Goal: Check status: Check status

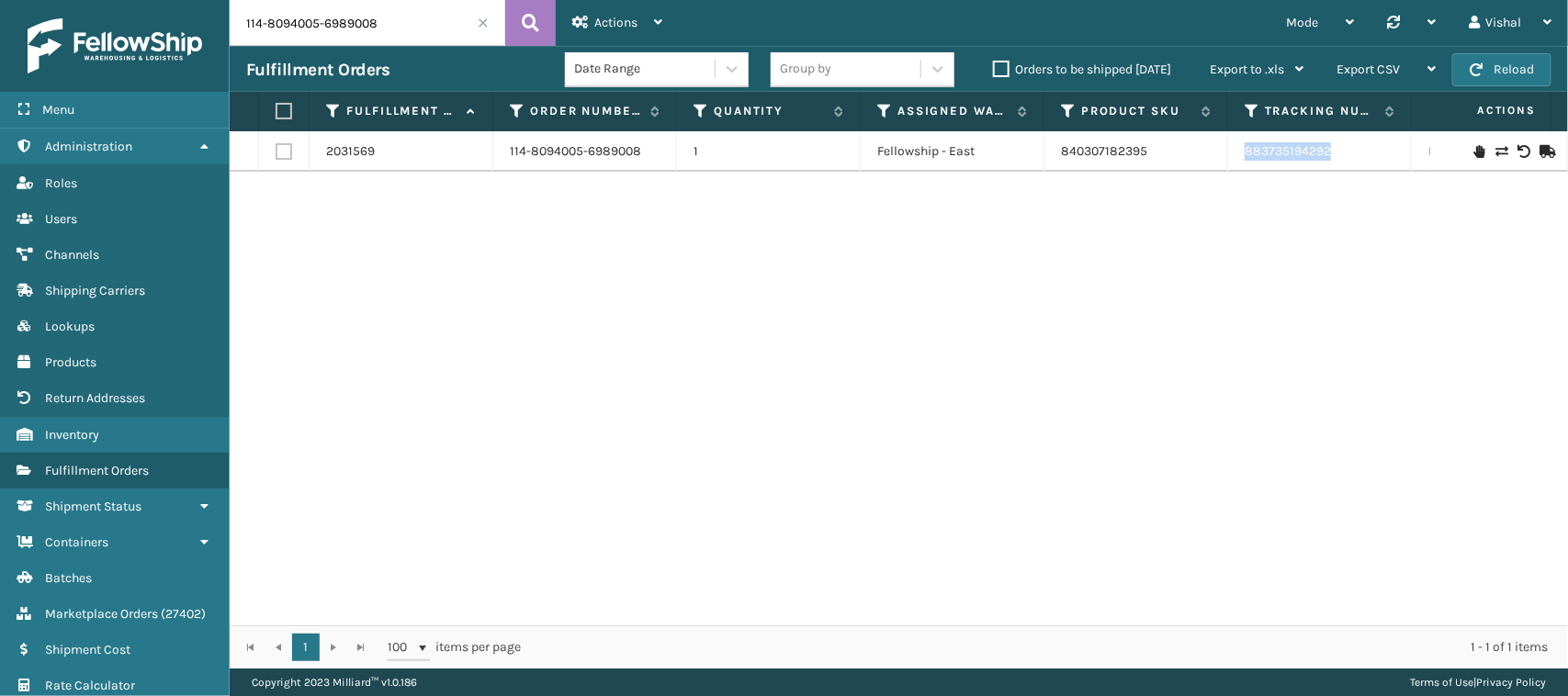
drag, startPoint x: 1237, startPoint y: 157, endPoint x: 1329, endPoint y: 147, distance: 92.5
click at [1329, 147] on td "883735194292" at bounding box center [1319, 151] width 184 height 40
copy link "883735194292"
click at [328, 28] on input "114-8094005-6989008" at bounding box center [368, 23] width 276 height 46
paste input "2-4432514-6257016"
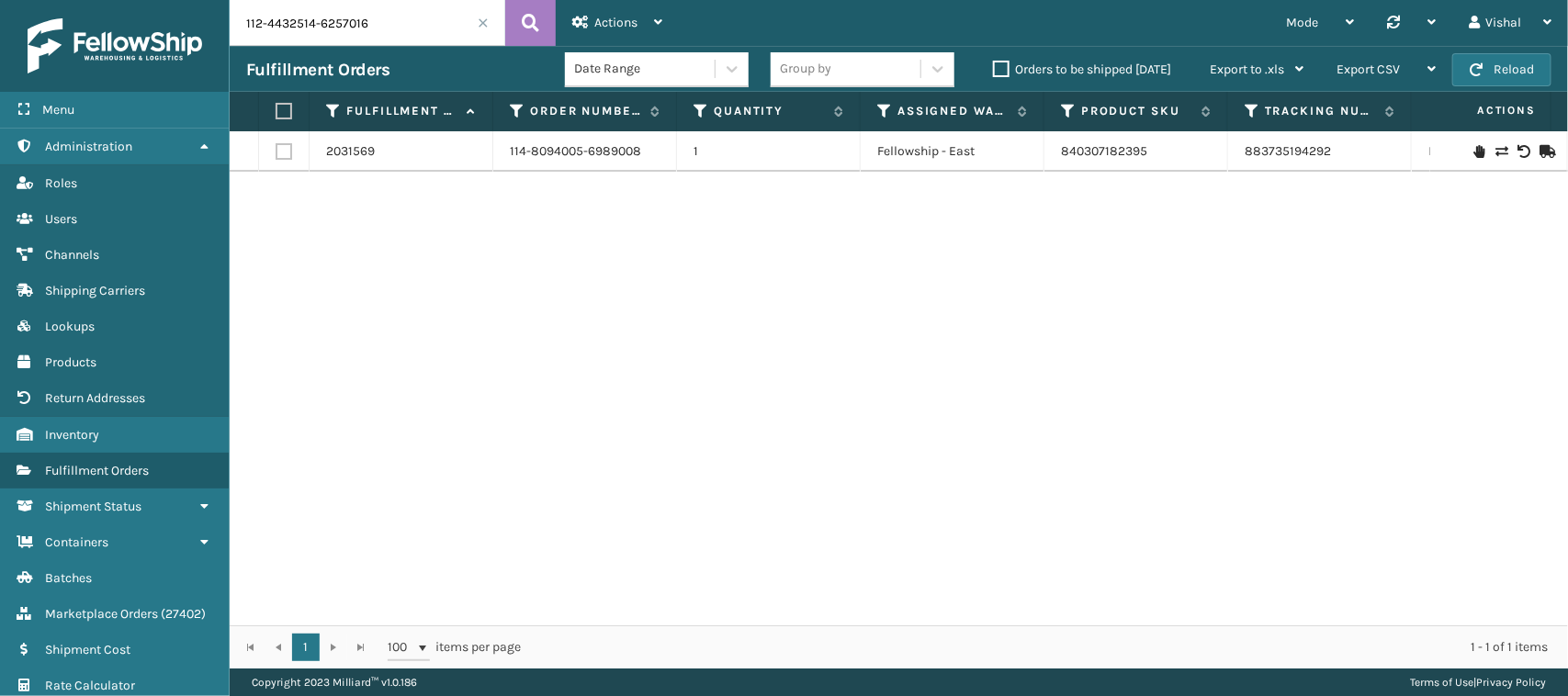
type input "112-4432514-6257016"
drag, startPoint x: 1238, startPoint y: 160, endPoint x: 1334, endPoint y: 160, distance: 96.0
click at [1334, 160] on td "883736467731" at bounding box center [1319, 151] width 184 height 40
copy link "883736467731"
